Goal: Feedback & Contribution: Leave review/rating

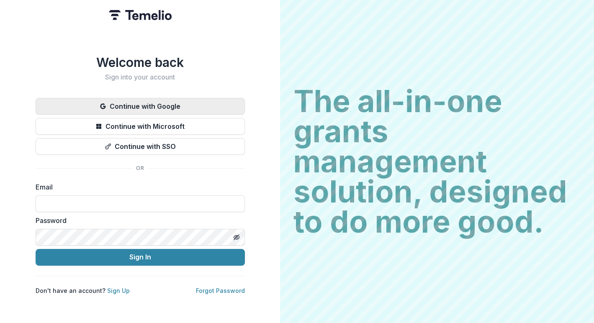
click at [165, 106] on button "Continue with Google" at bounding box center [140, 106] width 209 height 17
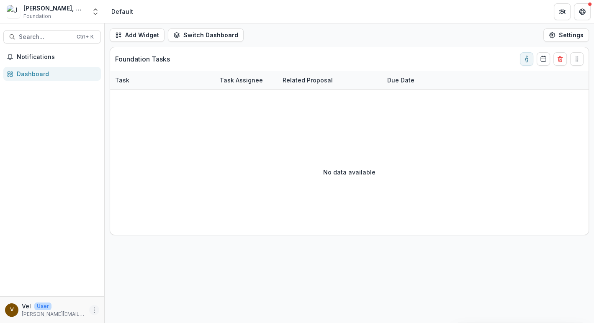
click at [92, 310] on icon "More" at bounding box center [94, 310] width 7 height 7
click at [121, 294] on link "User Settings" at bounding box center [150, 292] width 90 height 14
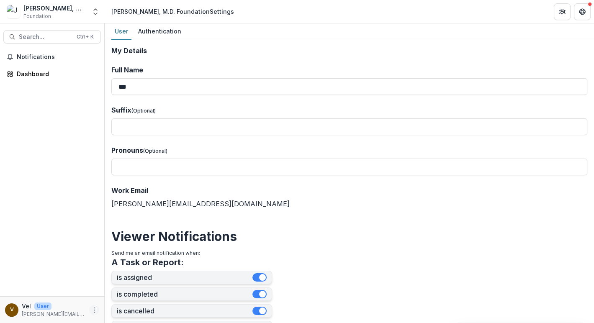
click at [96, 312] on icon "More" at bounding box center [94, 310] width 7 height 7
click at [76, 12] on div "[PERSON_NAME], M.D. Foundation" at bounding box center [54, 8] width 63 height 9
click at [93, 13] on icon "Open entity switcher" at bounding box center [95, 12] width 8 height 8
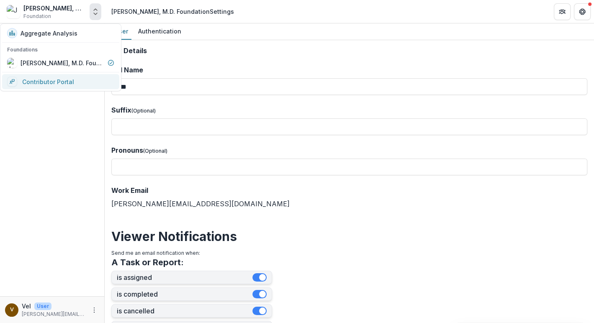
click at [67, 80] on link "Contributor Portal" at bounding box center [60, 81] width 117 height 15
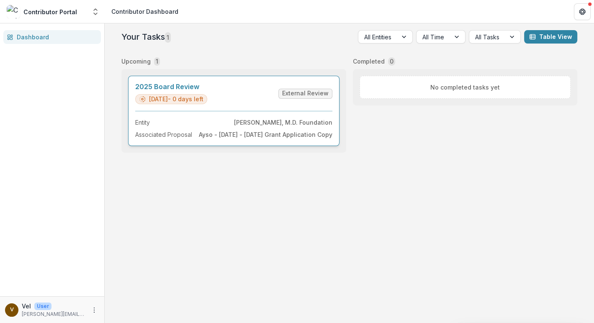
click at [188, 87] on link "2025 Board Review" at bounding box center [171, 87] width 72 height 8
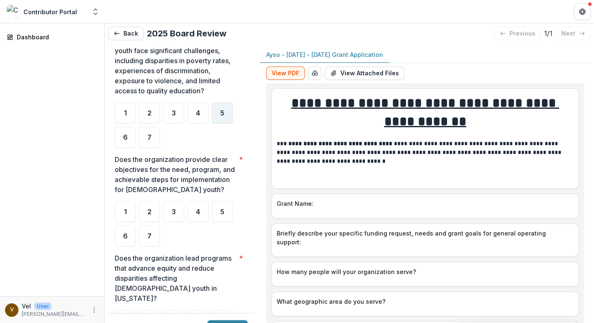
click at [219, 103] on div "5" at bounding box center [222, 113] width 21 height 21
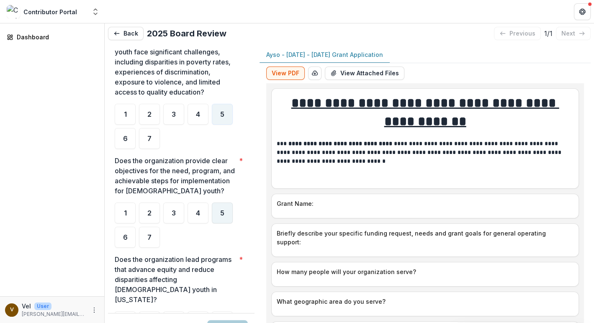
click at [218, 212] on div "5" at bounding box center [222, 213] width 21 height 21
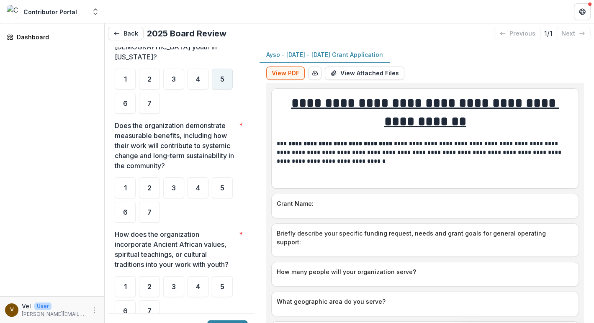
click at [219, 71] on div "5" at bounding box center [222, 79] width 21 height 21
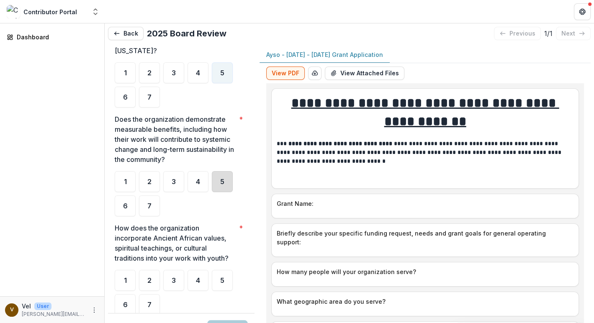
click at [229, 173] on div "5" at bounding box center [222, 181] width 21 height 21
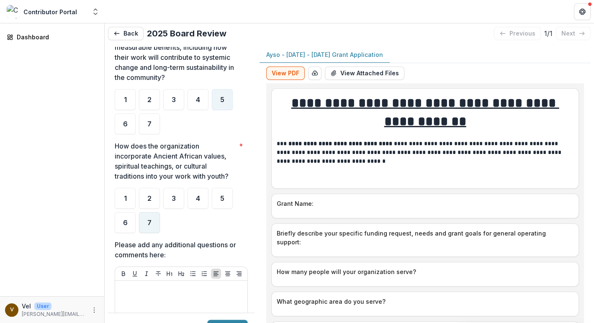
click at [155, 213] on div "7" at bounding box center [149, 222] width 21 height 21
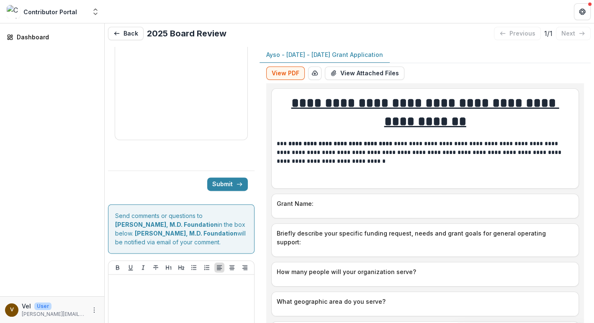
scroll to position [1151, 0]
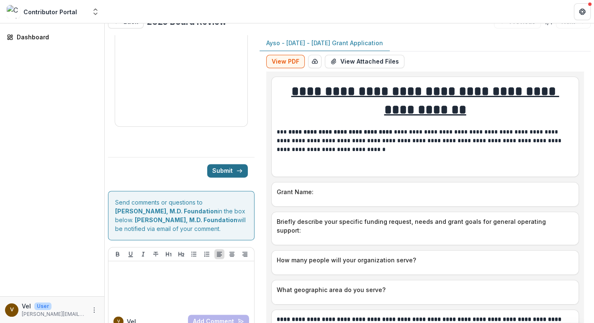
click at [218, 164] on button "Submit" at bounding box center [227, 170] width 41 height 13
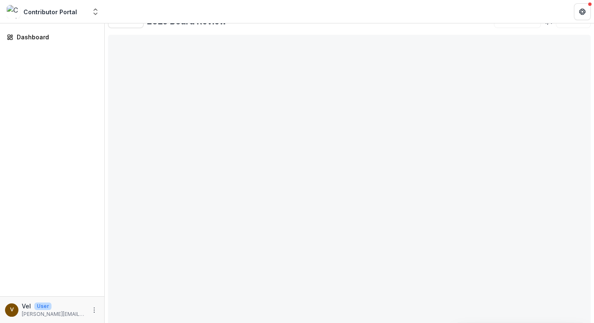
scroll to position [13, 0]
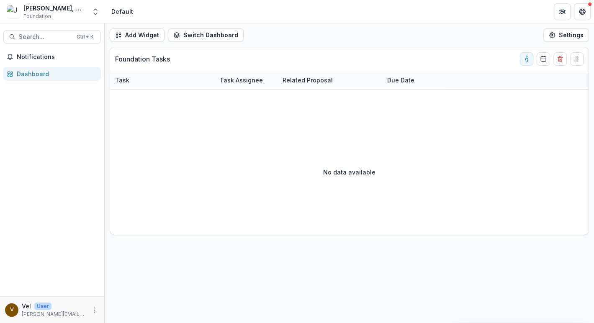
drag, startPoint x: 94, startPoint y: 308, endPoint x: 90, endPoint y: 305, distance: 5.6
click at [94, 308] on circle "More" at bounding box center [94, 308] width 0 height 0
click at [128, 302] on button "Logout" at bounding box center [150, 306] width 90 height 14
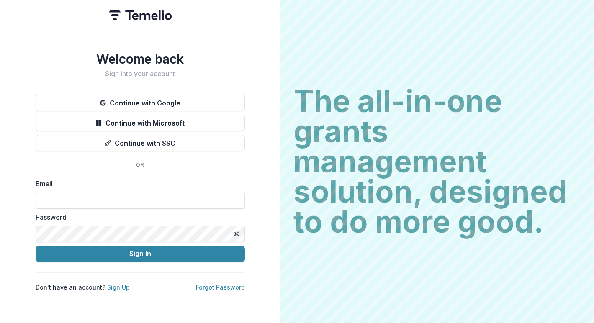
click at [94, 154] on div "Welcome back Sign into your account Continue with Google Continue with Microsof…" at bounding box center [140, 172] width 209 height 240
